Goal: Task Accomplishment & Management: Use online tool/utility

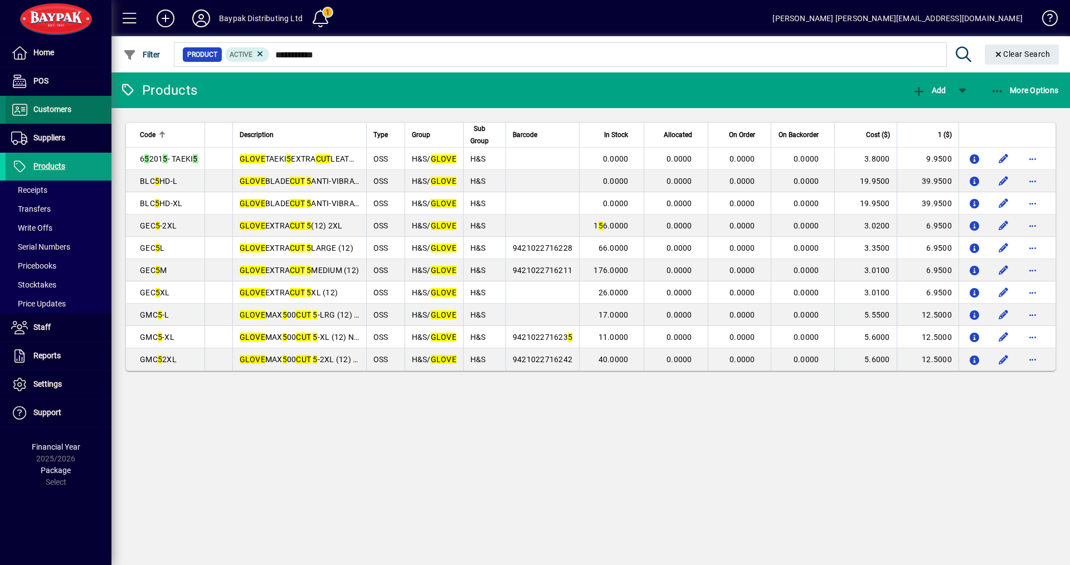
click at [48, 111] on span "Customers" at bounding box center [52, 109] width 38 height 9
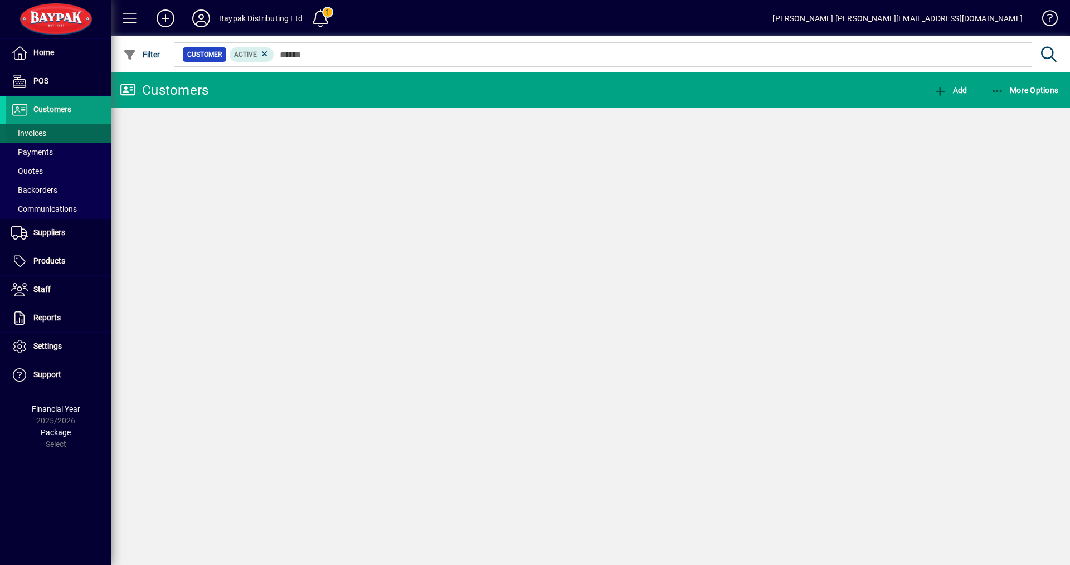
click at [33, 133] on span "Invoices" at bounding box center [28, 133] width 35 height 9
click at [38, 133] on span "Invoices" at bounding box center [28, 133] width 35 height 9
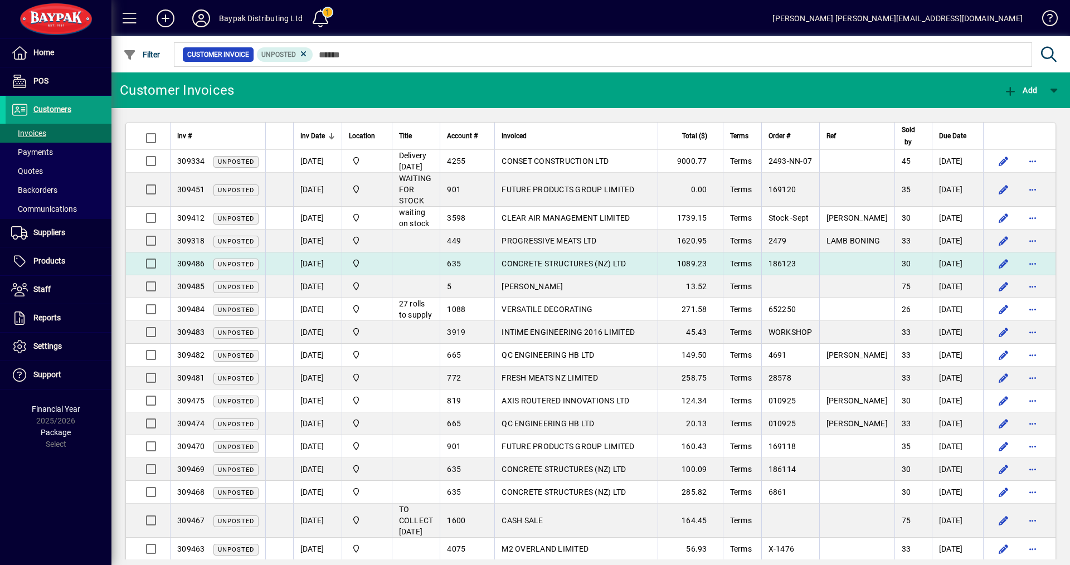
click at [549, 260] on span "CONCRETE STRUCTURES (NZ) LTD" at bounding box center [564, 263] width 124 height 9
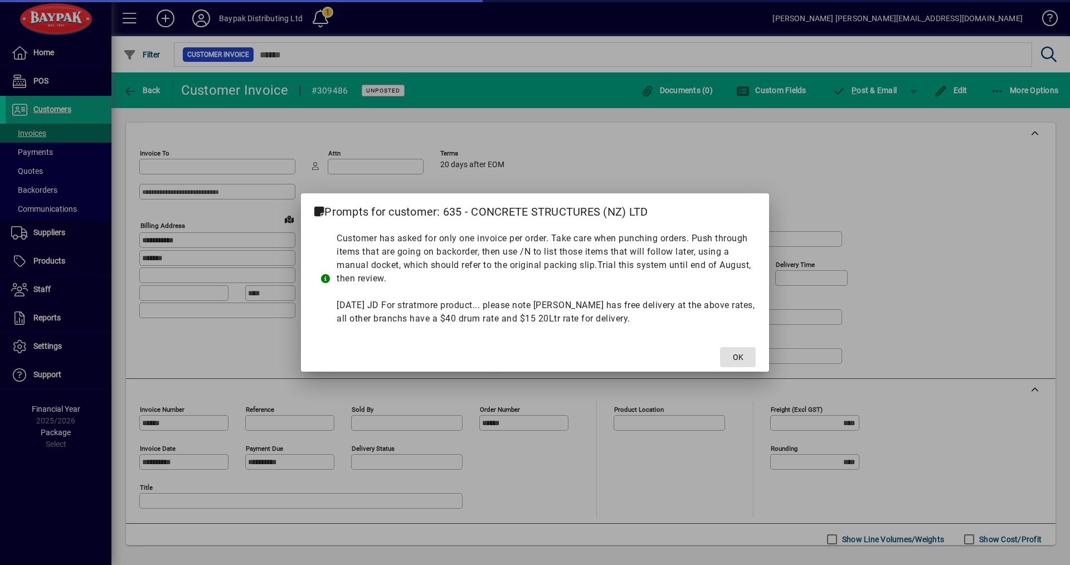
type input "**********"
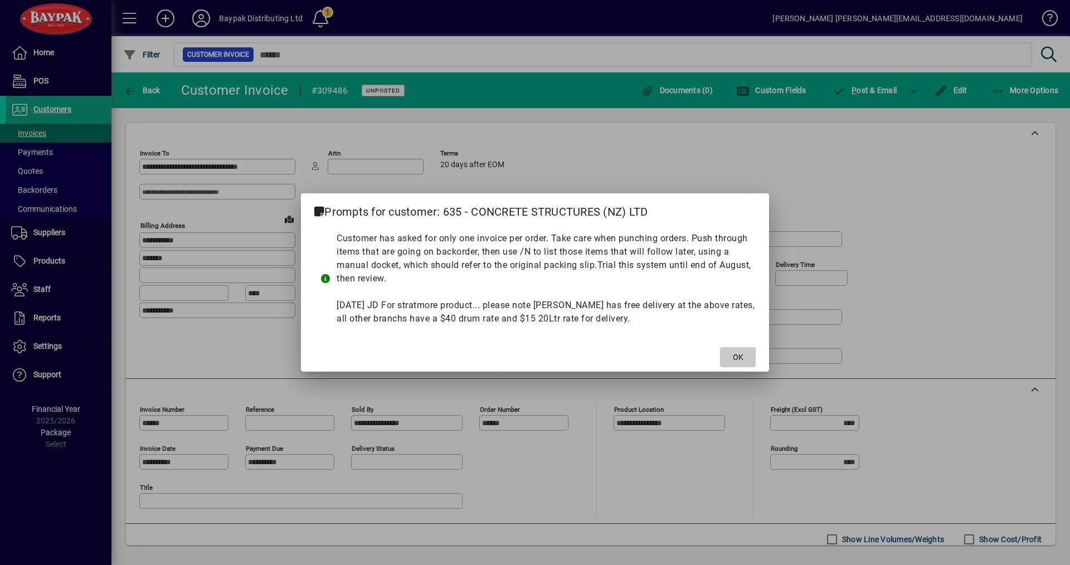
click at [736, 358] on span "OK" at bounding box center [738, 358] width 11 height 12
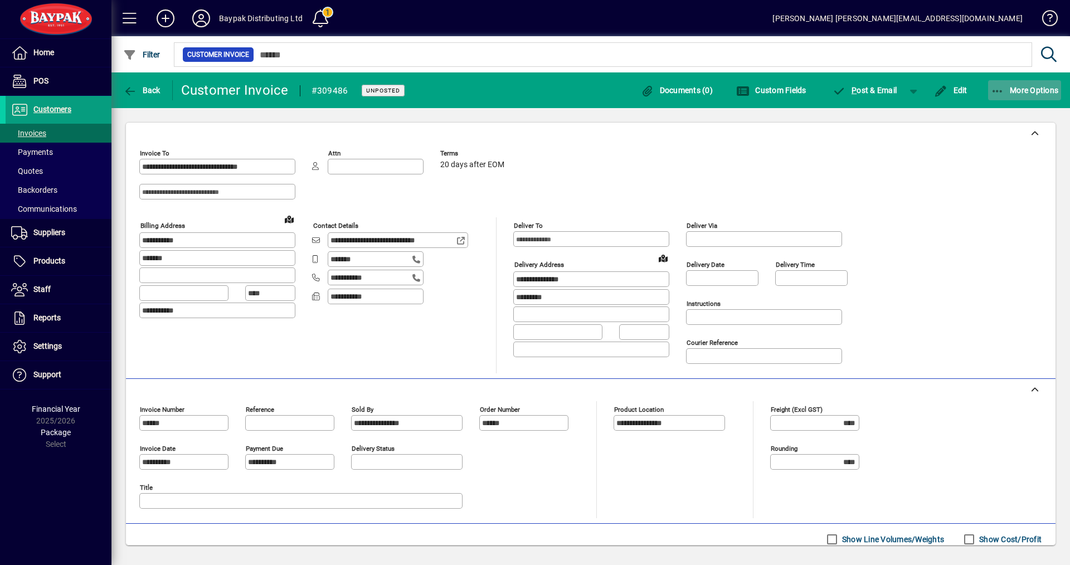
click at [1026, 86] on span "More Options" at bounding box center [1025, 90] width 68 height 9
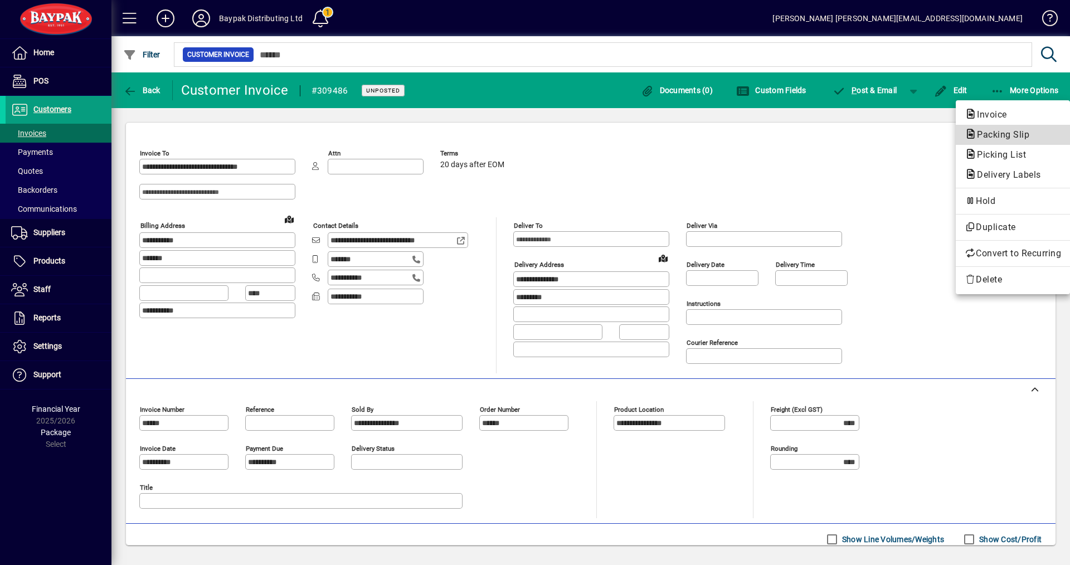
click at [988, 134] on span "Packing Slip" at bounding box center [1000, 134] width 70 height 11
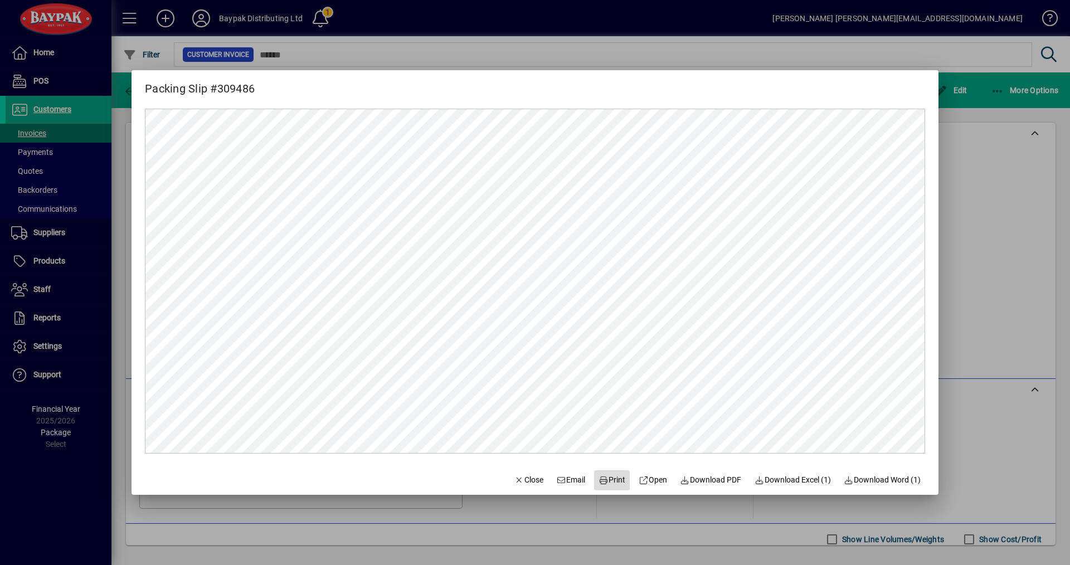
click at [599, 483] on icon at bounding box center [604, 481] width 10 height 8
click at [515, 479] on span "Close" at bounding box center [529, 480] width 29 height 12
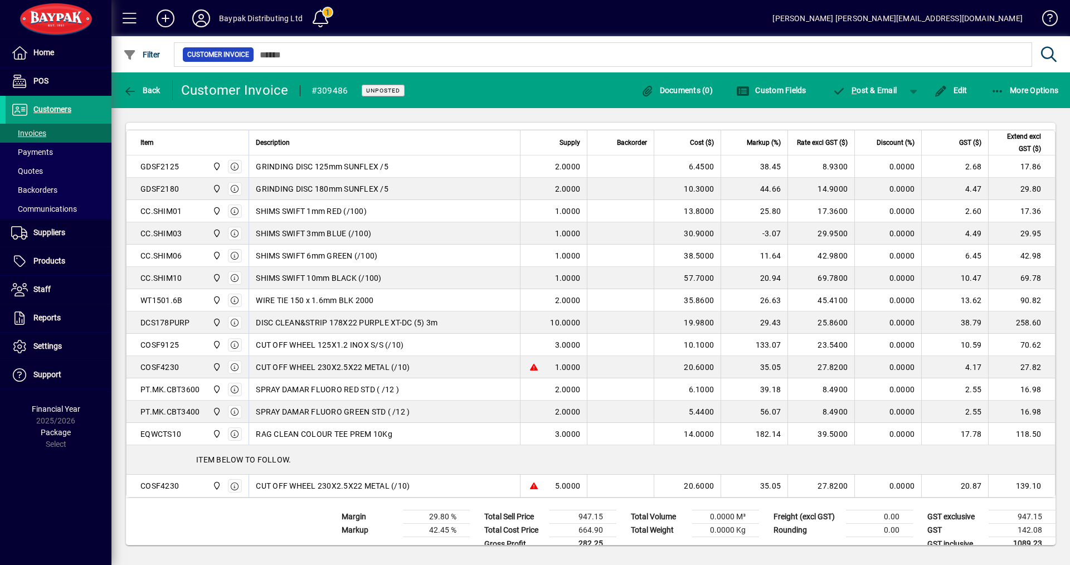
scroll to position [440, 0]
